Goal: Information Seeking & Learning: Learn about a topic

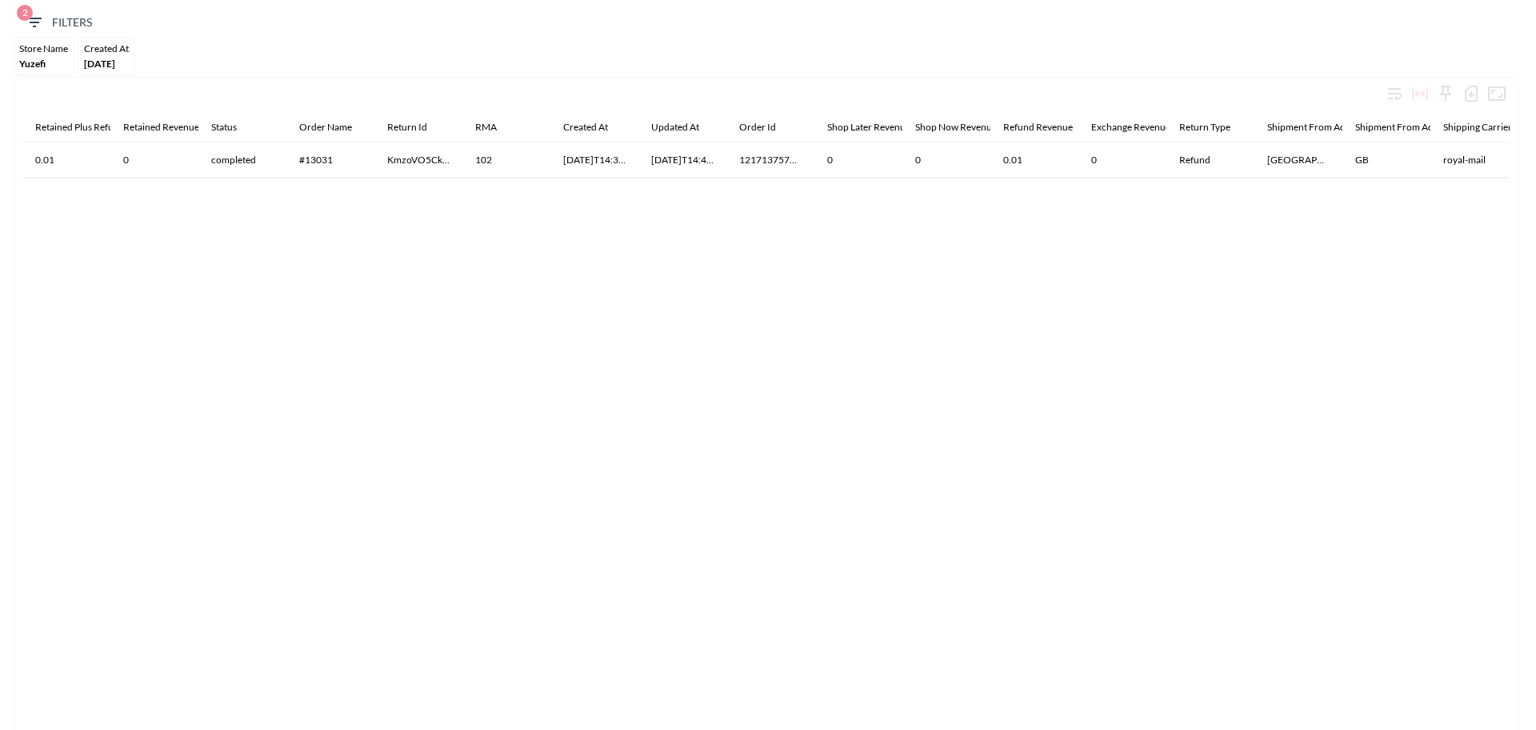
click at [28, 58] on span "Yuzefi" at bounding box center [32, 64] width 26 height 12
click at [38, 24] on icon "button" at bounding box center [34, 22] width 19 height 19
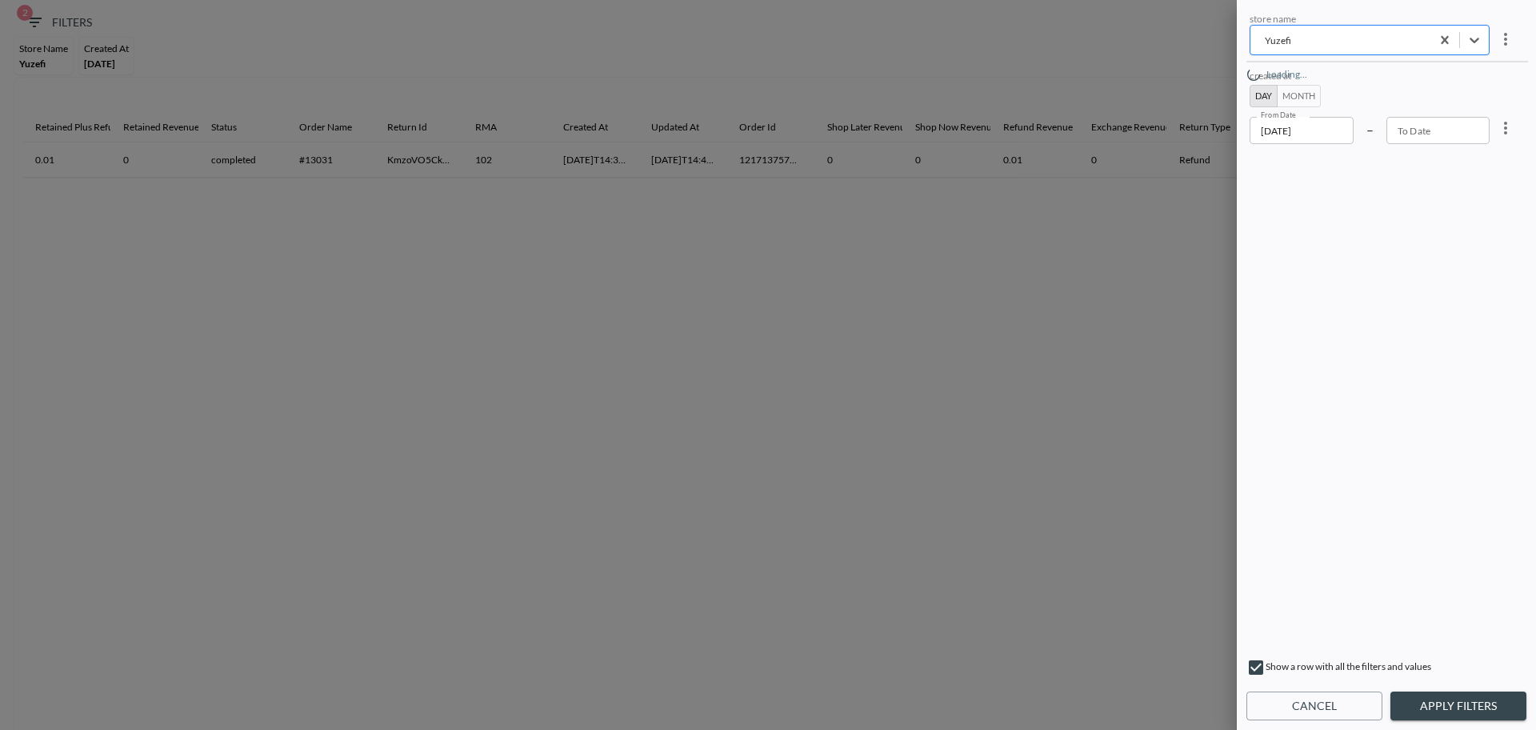
click at [1308, 48] on div "Yuzefi" at bounding box center [1340, 40] width 164 height 18
click at [1282, 418] on div "store name store name created at Day Month From Date [DATE] From Date – To Date…" at bounding box center [1386, 330] width 280 height 640
drag, startPoint x: 1431, startPoint y: 134, endPoint x: 1484, endPoint y: 138, distance: 53.0
click at [1431, 134] on input "YYYY-MM-DD" at bounding box center [1439, 130] width 104 height 27
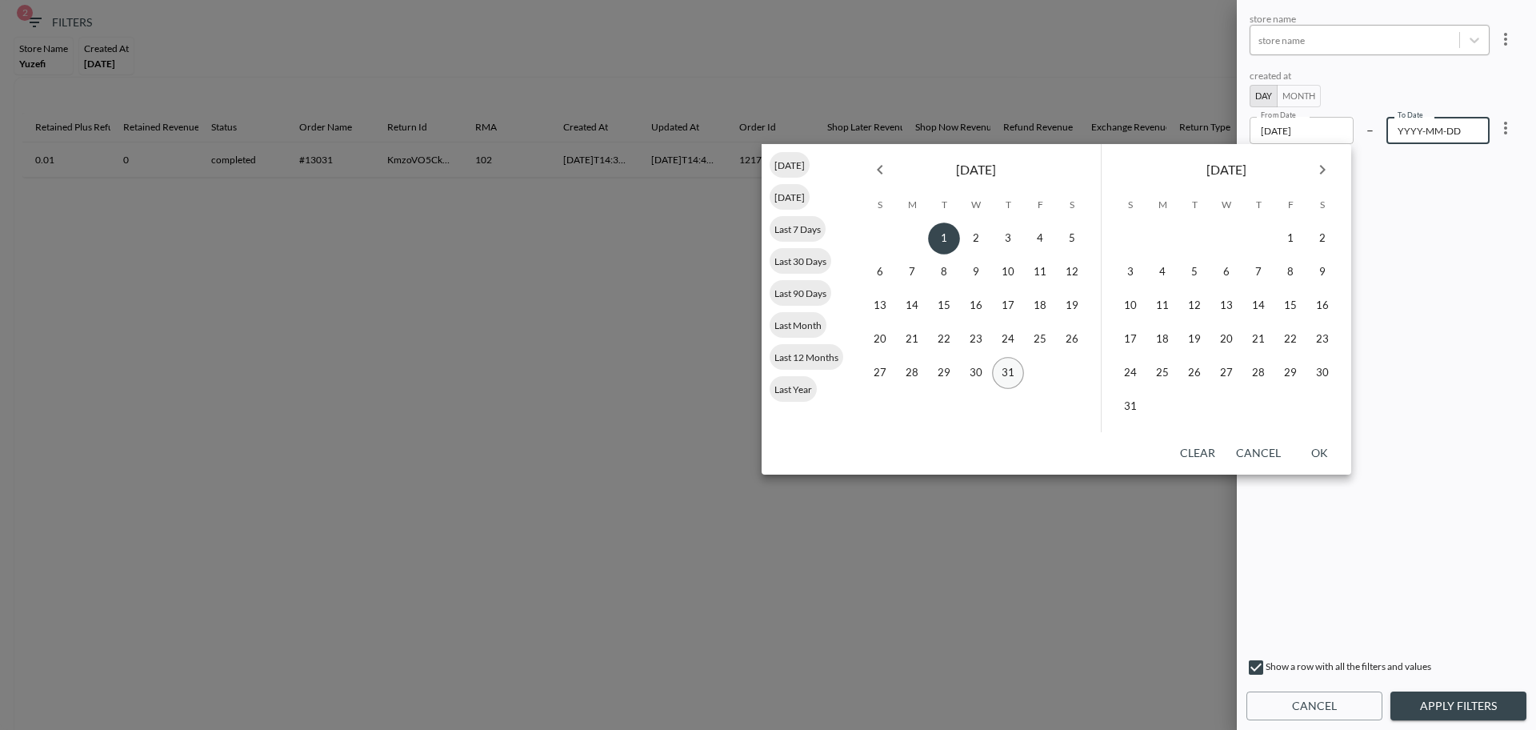
click at [1011, 371] on button "31" at bounding box center [1008, 373] width 32 height 32
type input "[DATE]"
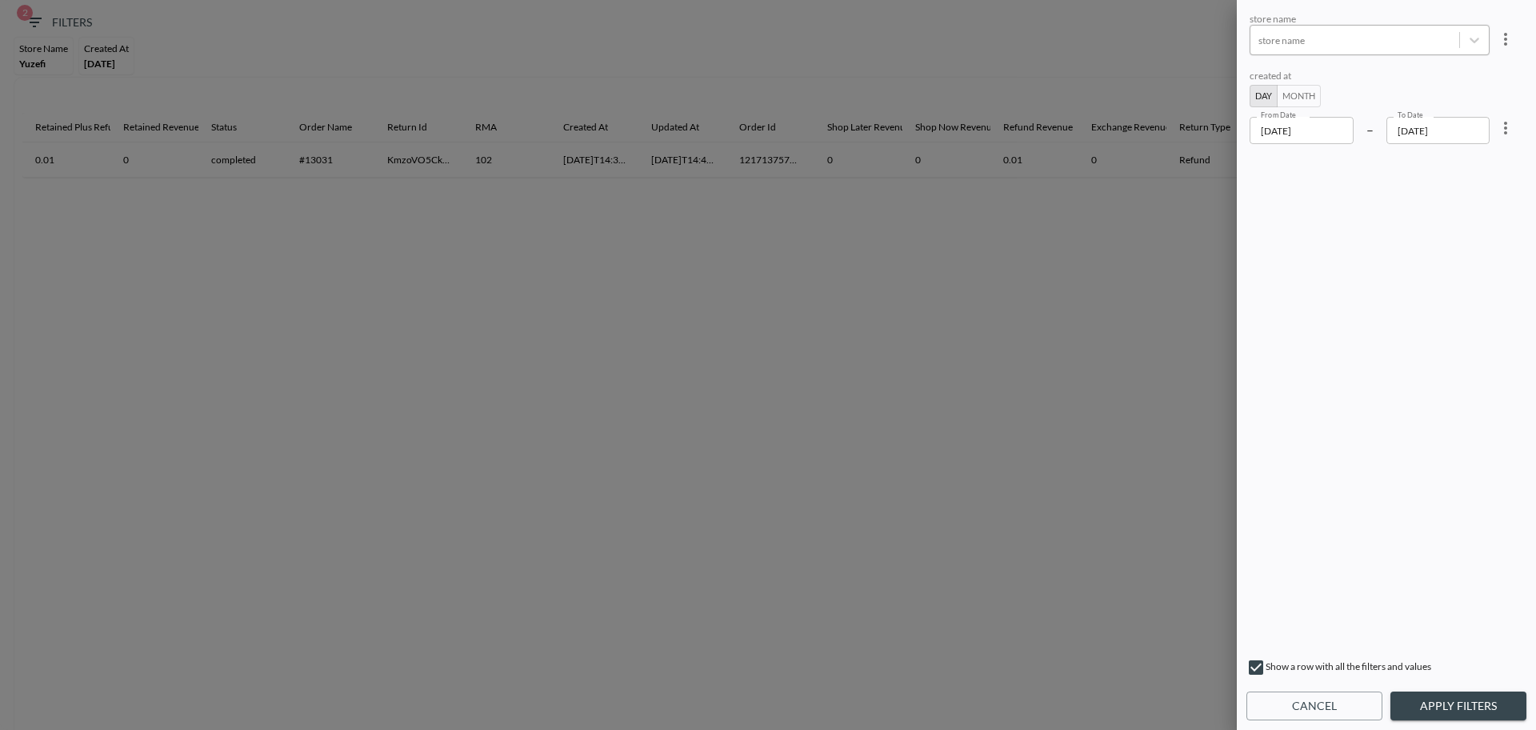
click at [1475, 714] on button "Apply Filters" at bounding box center [1459, 706] width 136 height 30
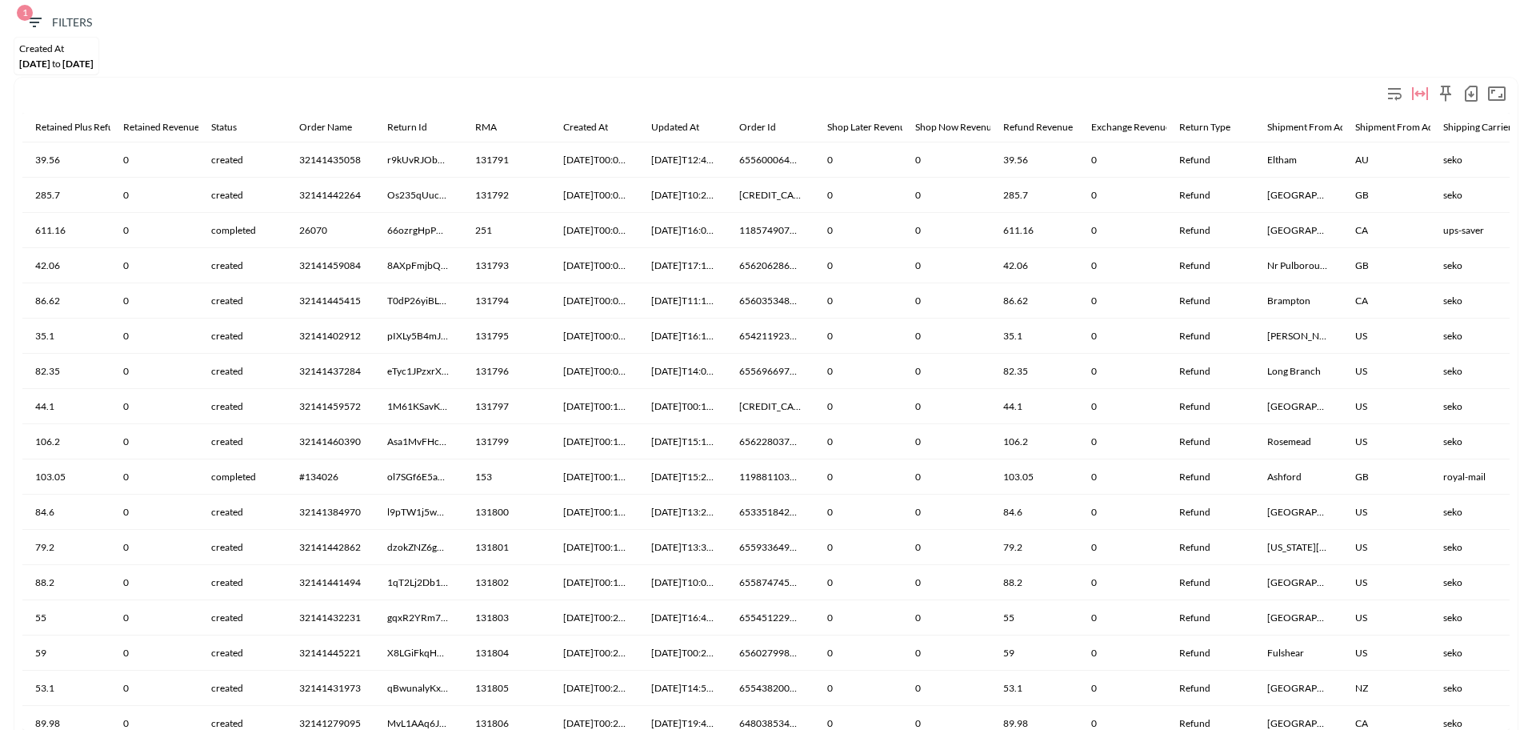
click at [1473, 97] on icon "button" at bounding box center [1471, 93] width 19 height 19
click at [1352, 132] on li "Download CSV ( 41,149 Rows )" at bounding box center [1376, 127] width 212 height 29
click at [94, 51] on div "Created At" at bounding box center [56, 48] width 74 height 12
click at [29, 22] on icon "button" at bounding box center [34, 22] width 19 height 19
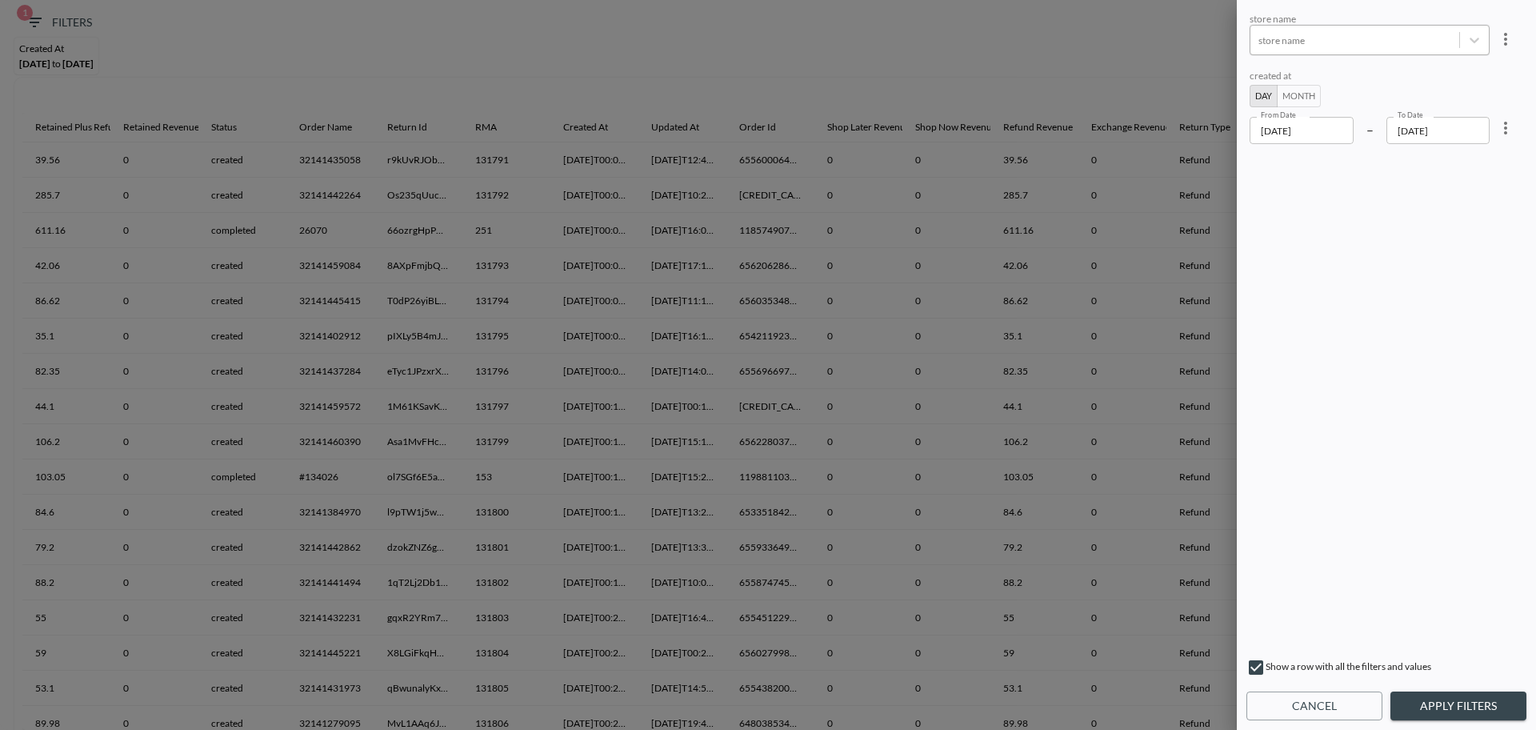
click at [1323, 40] on div at bounding box center [1354, 40] width 193 height 15
click at [1357, 397] on div "store name store name created at Day Month From Date [DATE] From Date – To Date…" at bounding box center [1386, 330] width 280 height 640
click at [1507, 38] on icon "more" at bounding box center [1505, 39] width 19 height 19
drag, startPoint x: 1439, startPoint y: 299, endPoint x: 1471, endPoint y: 120, distance: 182.2
click at [1440, 287] on div at bounding box center [768, 365] width 1536 height 730
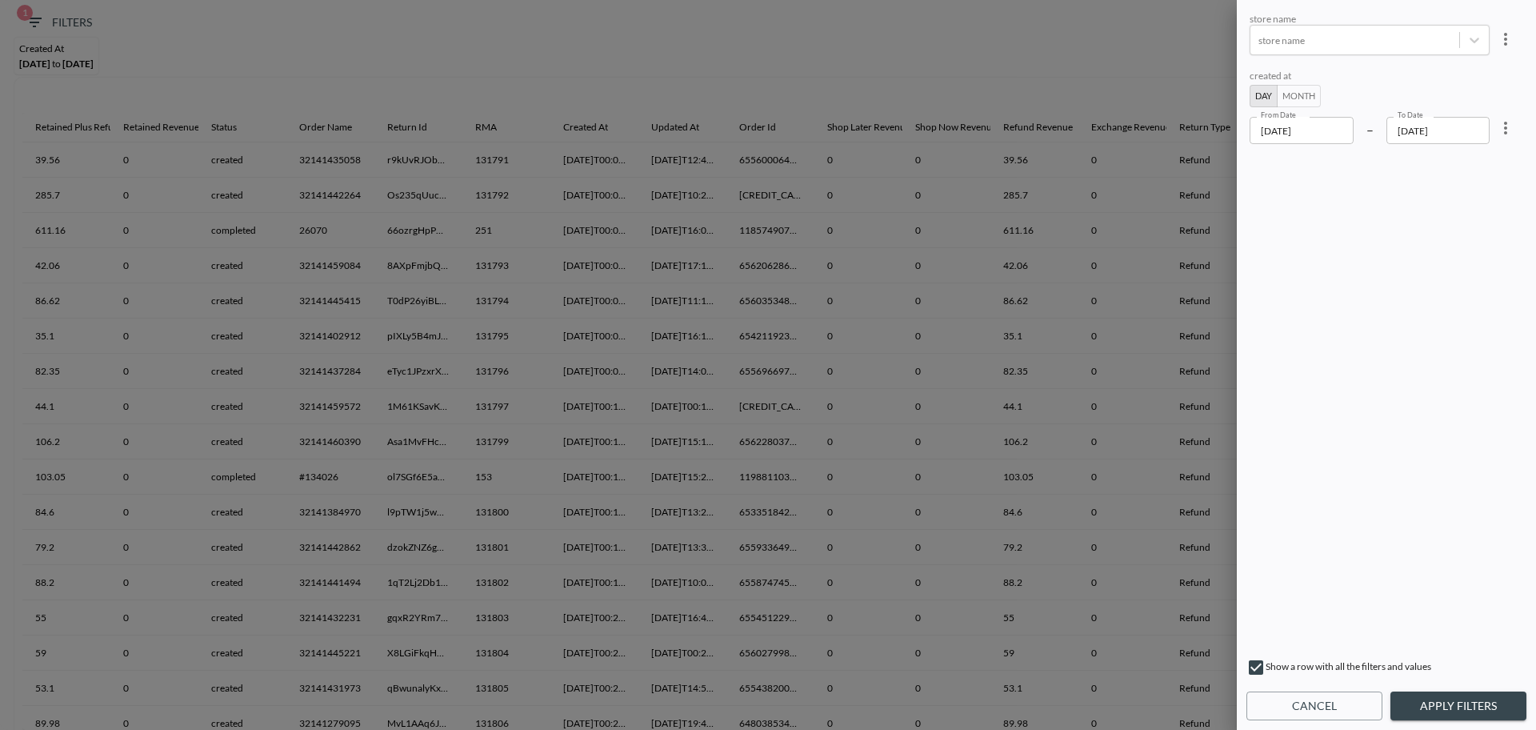
click at [1507, 134] on icon "more" at bounding box center [1505, 127] width 19 height 19
drag, startPoint x: 1413, startPoint y: 431, endPoint x: 1416, endPoint y: 423, distance: 8.6
click at [1413, 433] on div at bounding box center [768, 365] width 1536 height 730
click at [962, 39] on div at bounding box center [768, 365] width 1536 height 730
click at [751, 122] on div at bounding box center [768, 365] width 1536 height 730
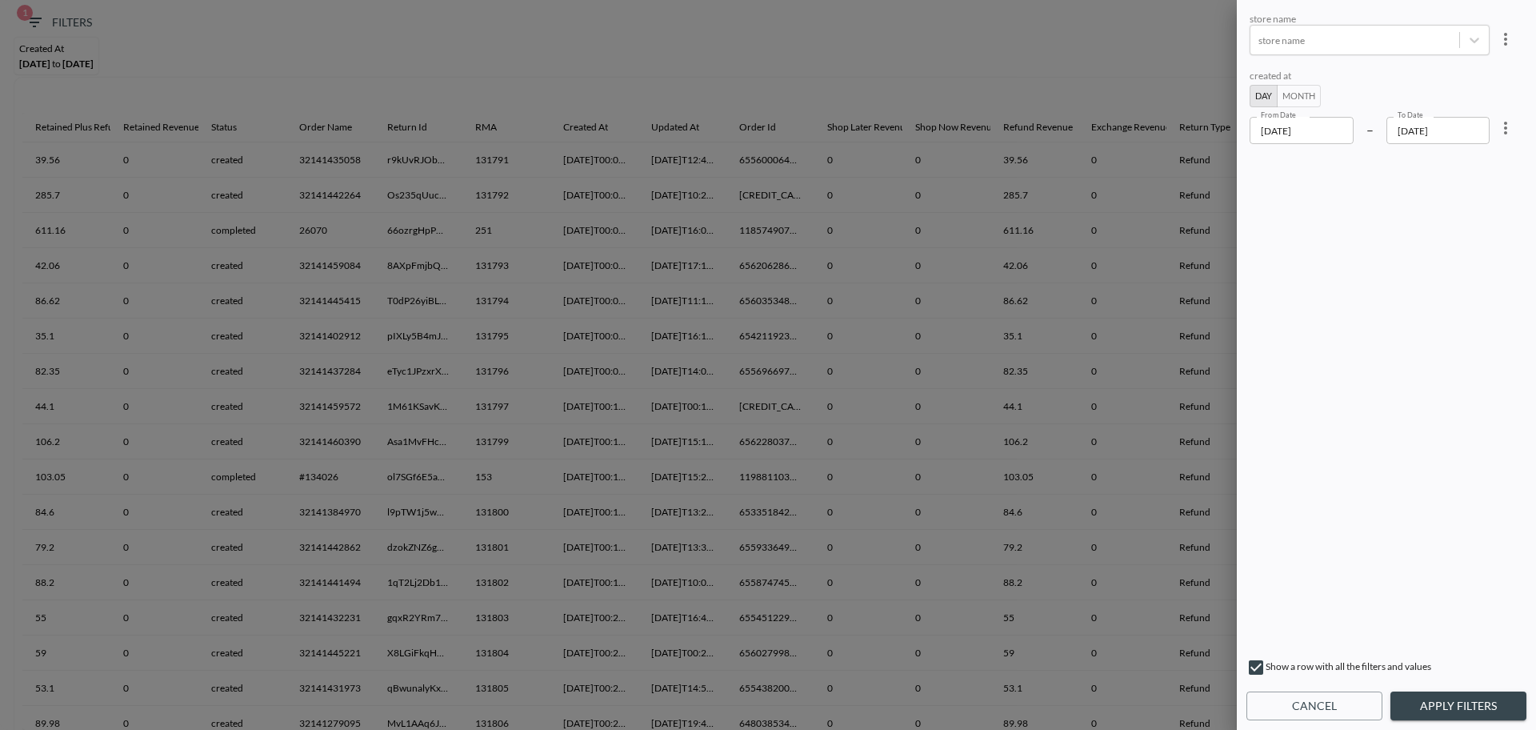
click at [758, 70] on div at bounding box center [768, 365] width 1536 height 730
click at [1330, 723] on div "store name store name created at Day Month From Date [DATE] From Date – To Date…" at bounding box center [1386, 365] width 299 height 730
click at [1335, 715] on button "Cancel" at bounding box center [1314, 706] width 136 height 30
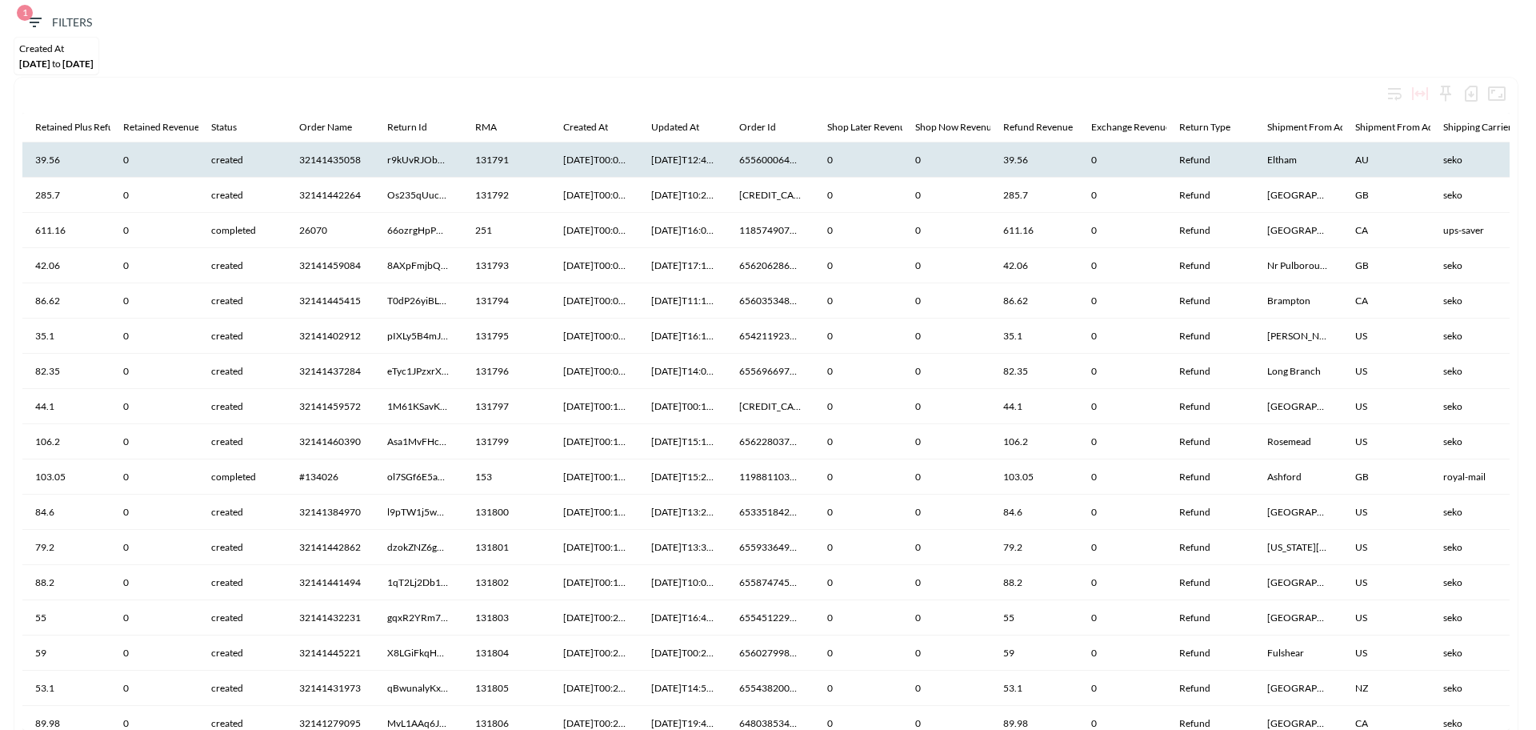
click at [753, 158] on th "6556000649309" at bounding box center [770, 159] width 88 height 35
